Goal: Book appointment/travel/reservation

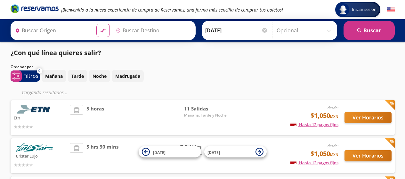
type input "Santiago de Querétaro, [GEOGRAPHIC_DATA]"
type input "[GEOGRAPHIC_DATA], [GEOGRAPHIC_DATA]"
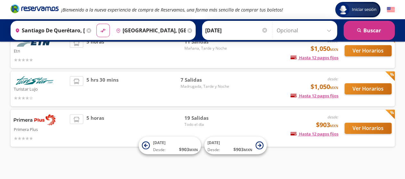
scroll to position [54, 0]
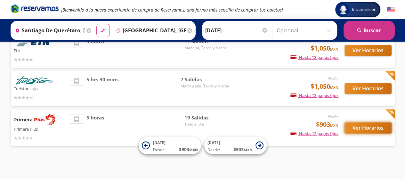
click at [360, 130] on button "Ver Horarios" at bounding box center [368, 127] width 47 height 11
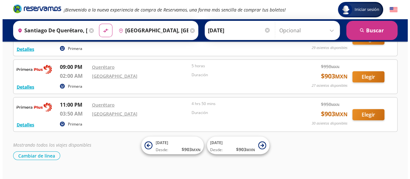
scroll to position [659, 0]
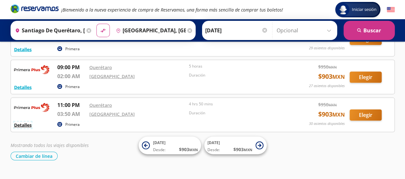
click at [23, 122] on button "Detalles" at bounding box center [23, 125] width 18 height 7
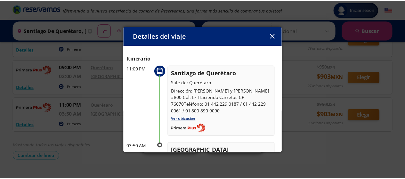
scroll to position [13, 0]
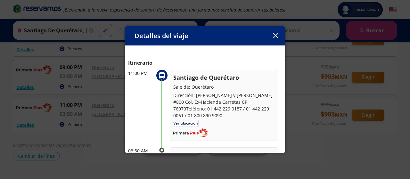
click at [181, 120] on link "Ver ubicación" at bounding box center [185, 122] width 25 height 5
click at [272, 34] on button "button" at bounding box center [276, 36] width 10 height 10
